Goal: Task Accomplishment & Management: Manage account settings

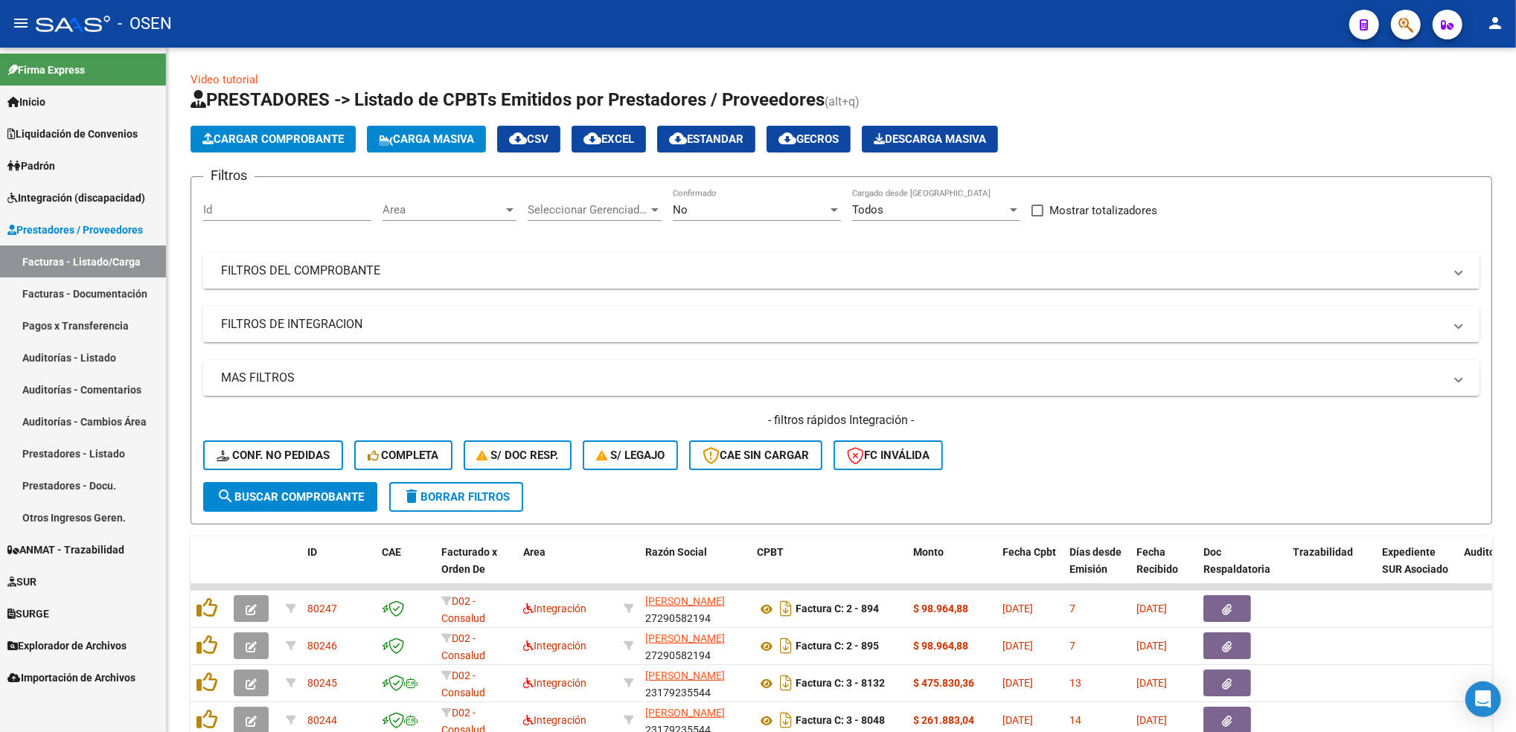
click at [95, 202] on span "Integración (discapacidad)" at bounding box center [76, 198] width 138 height 16
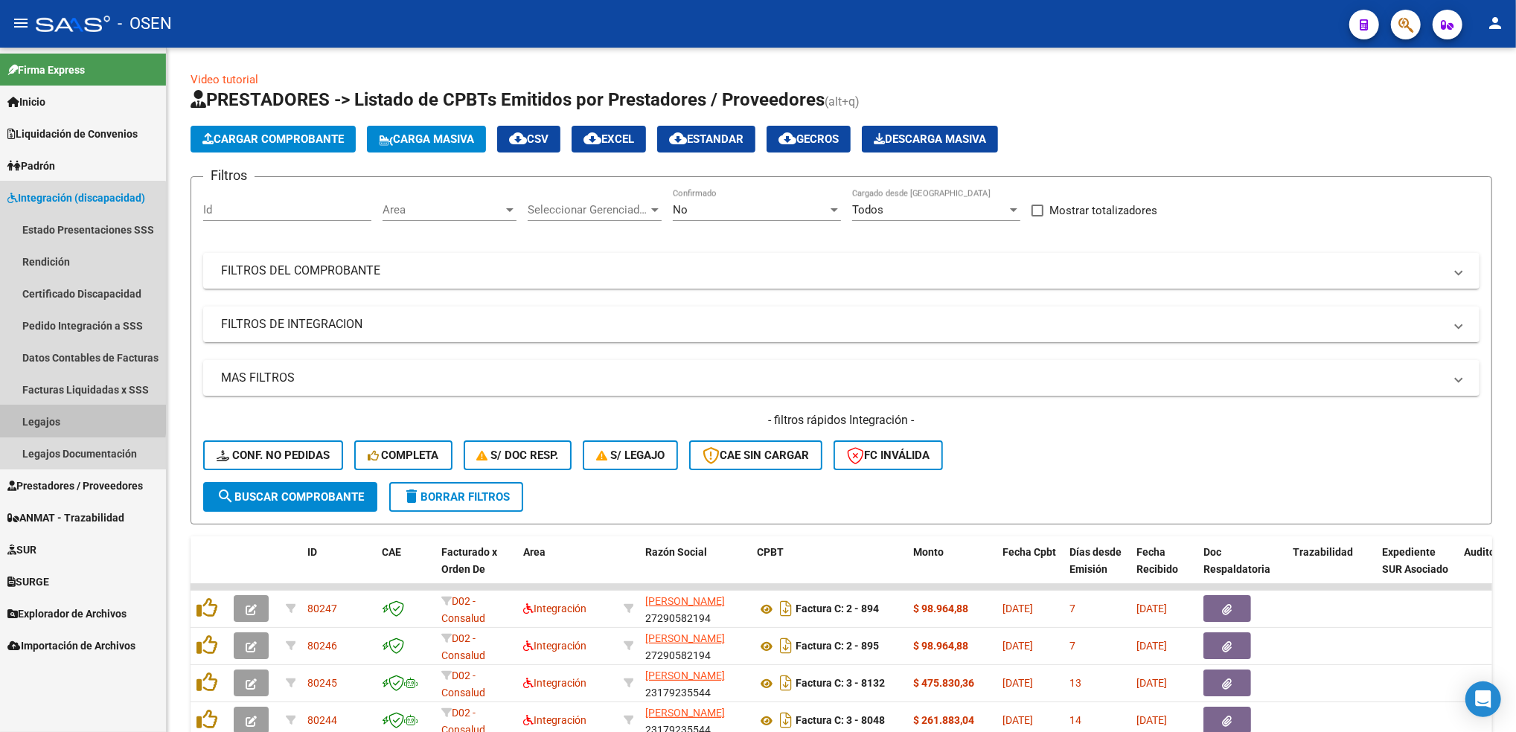
click at [53, 417] on link "Legajos" at bounding box center [83, 422] width 166 height 32
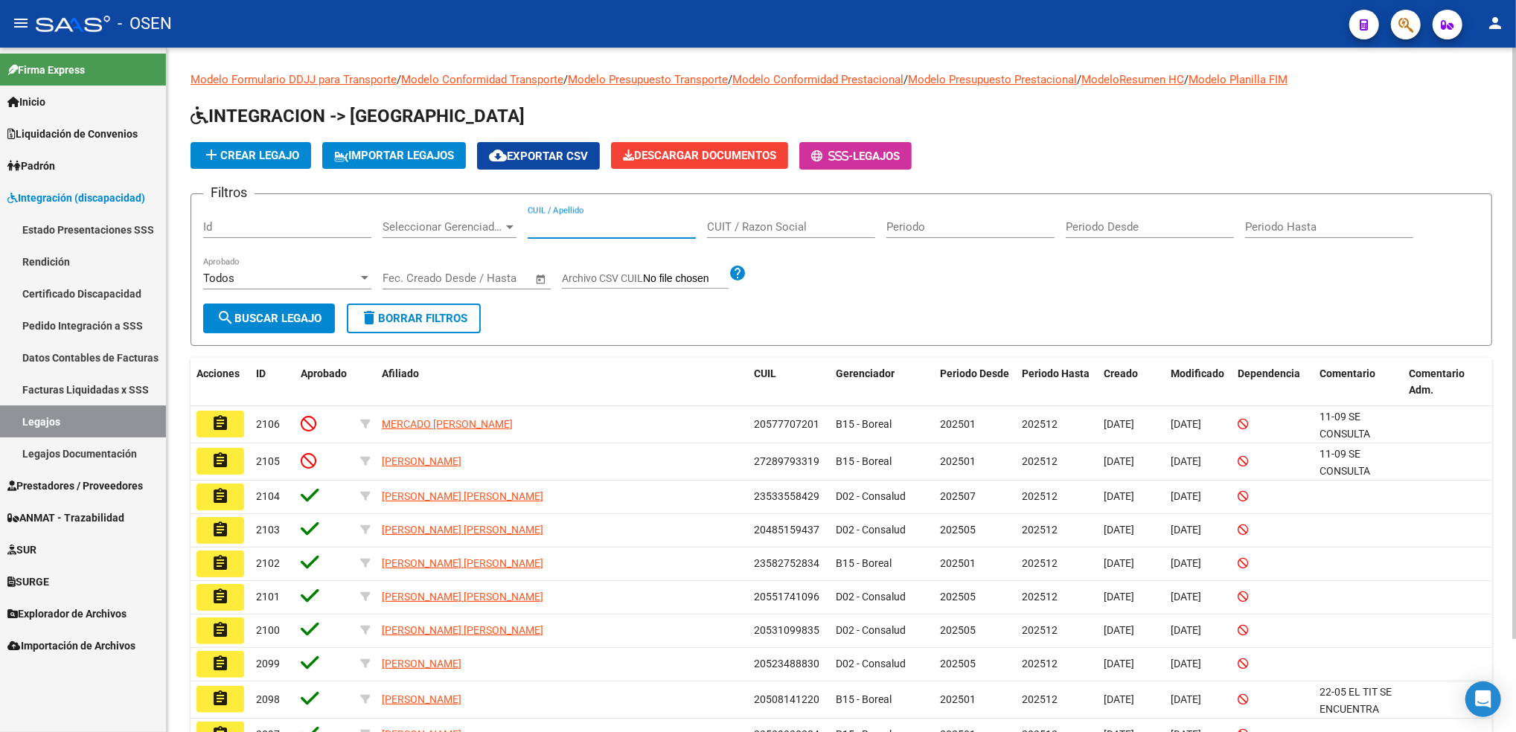
click at [573, 231] on input "CUIL / Apellido" at bounding box center [612, 226] width 168 height 13
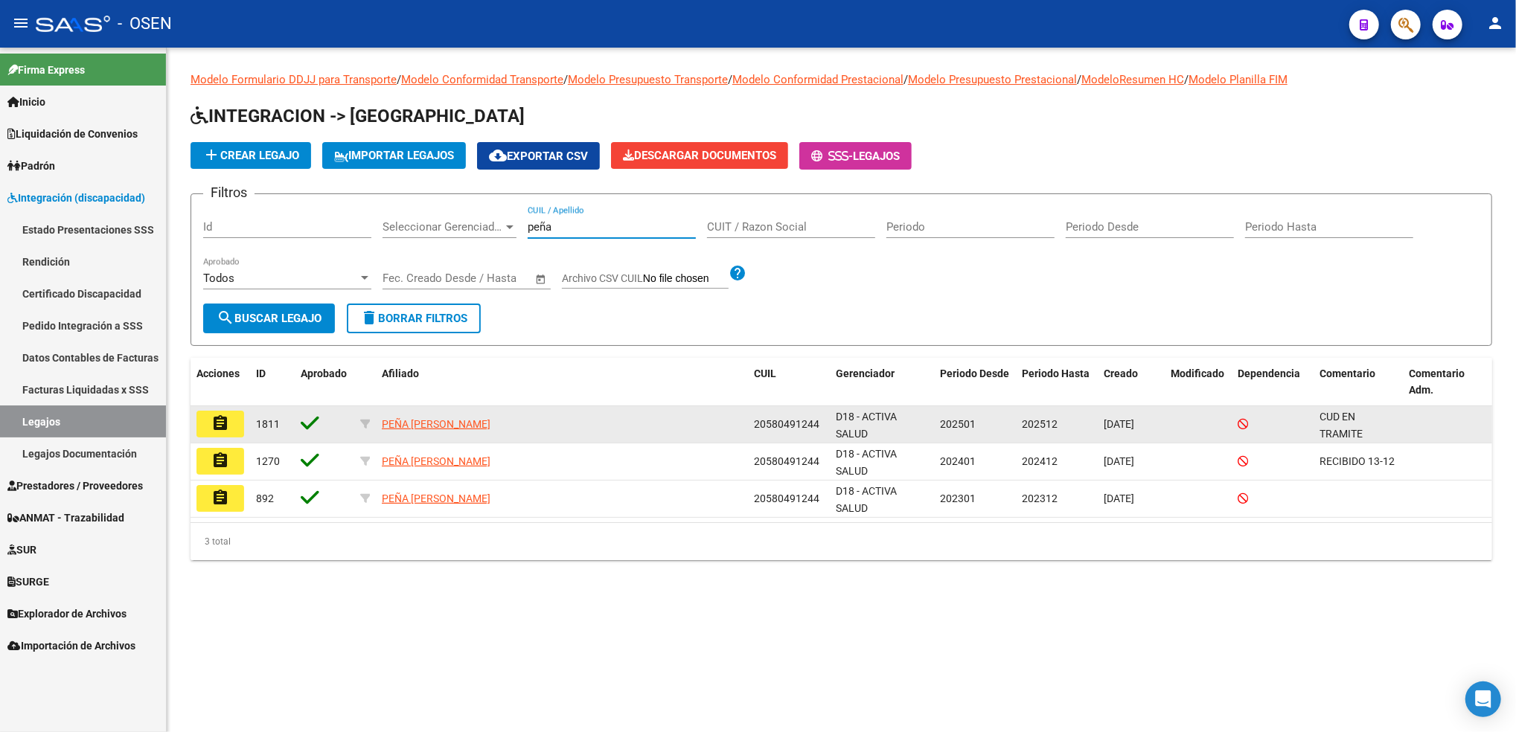
type input "peña"
click at [219, 421] on mat-icon "assignment" at bounding box center [220, 424] width 18 height 18
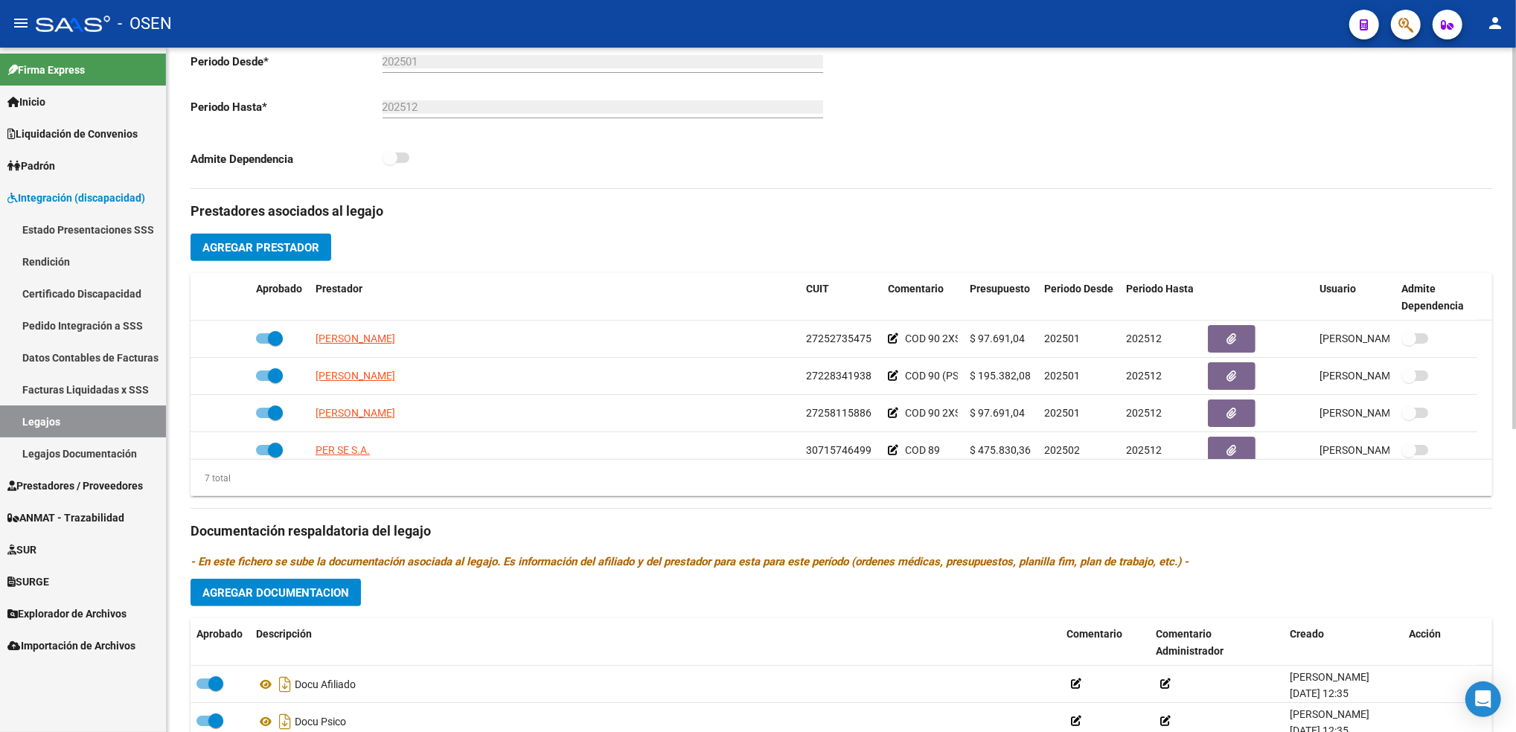
scroll to position [388, 0]
click at [1513, 359] on div at bounding box center [1514, 454] width 4 height 382
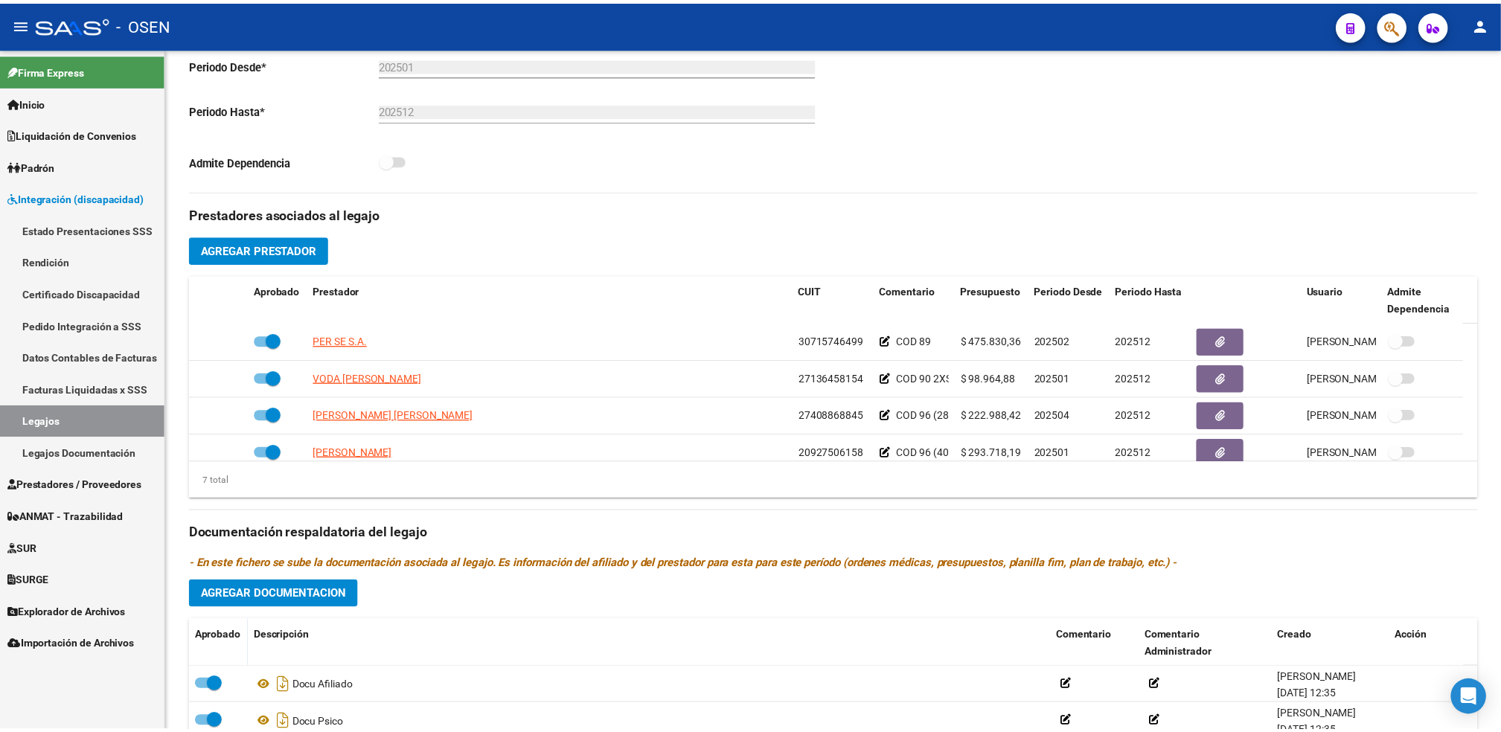
scroll to position [127, 0]
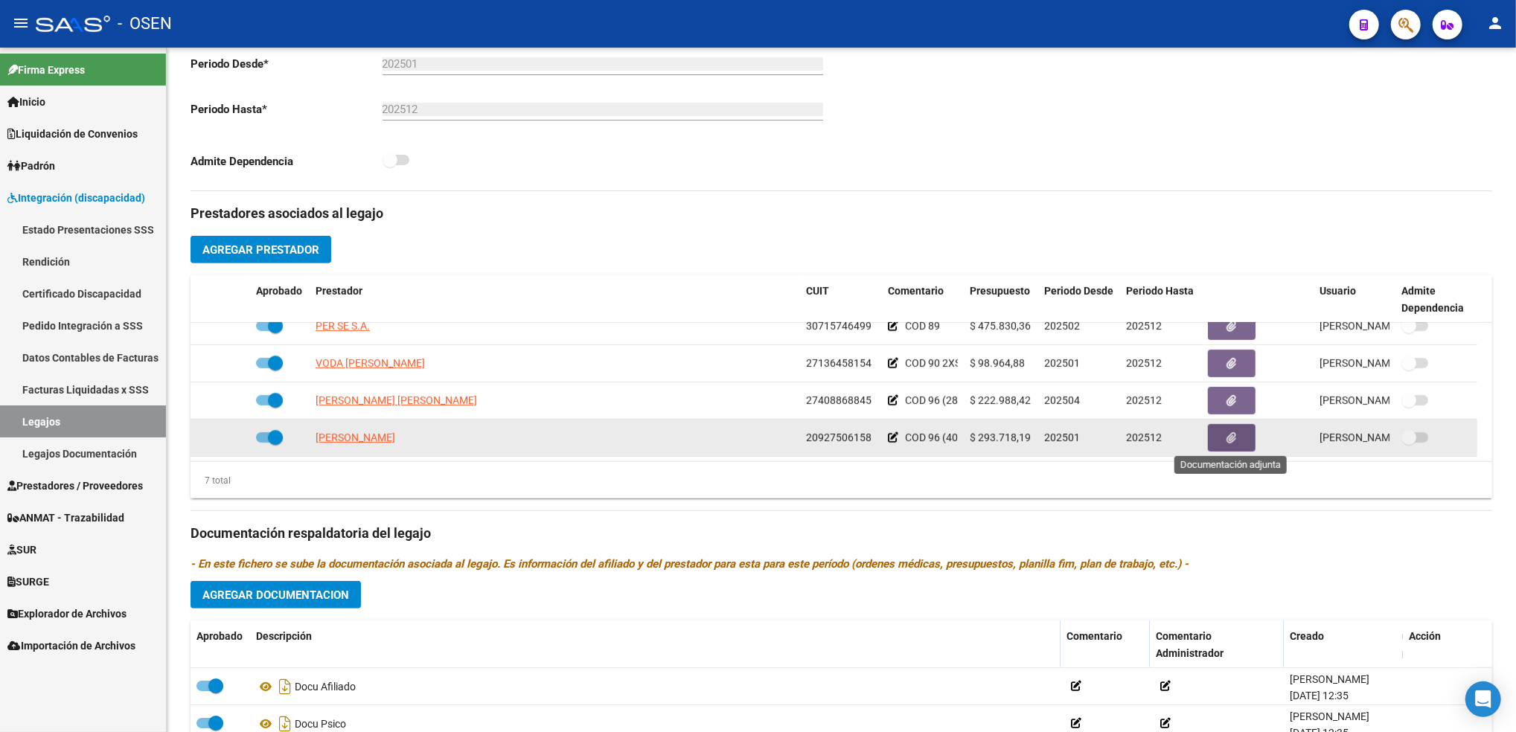
click at [1247, 432] on button "button" at bounding box center [1232, 438] width 48 height 28
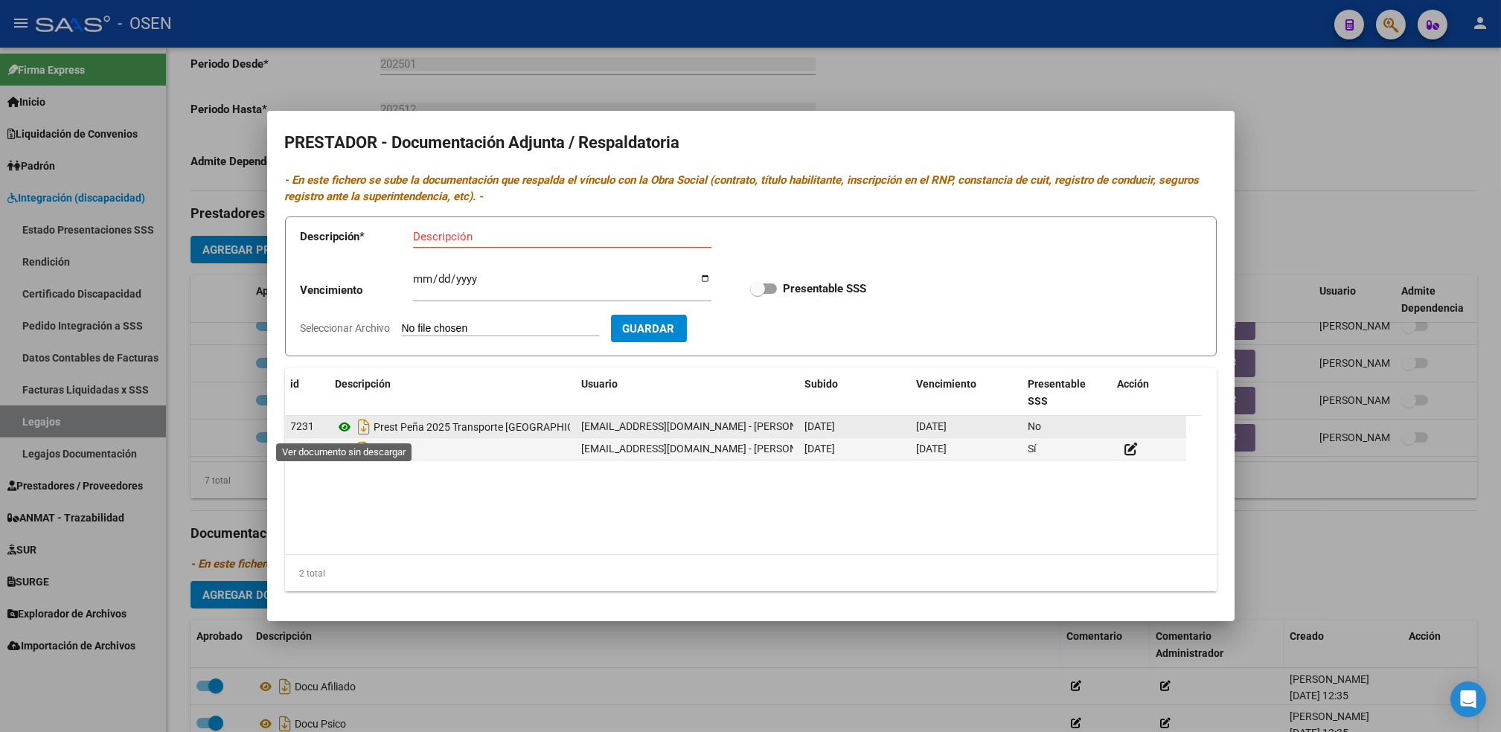
click at [344, 429] on icon at bounding box center [345, 427] width 19 height 18
